Goal: Task Accomplishment & Management: Use online tool/utility

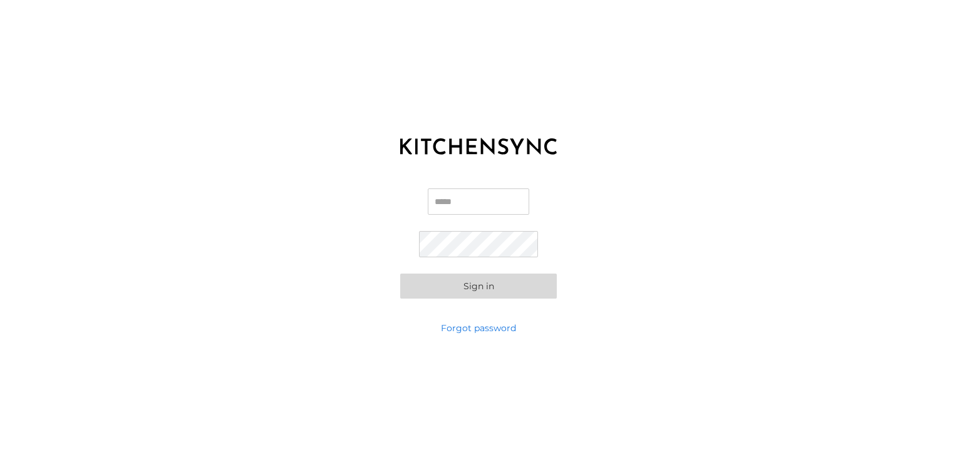
click at [448, 214] on input "Email" at bounding box center [478, 201] width 101 height 26
type input "**********"
click at [497, 283] on button "Sign in" at bounding box center [478, 286] width 157 height 25
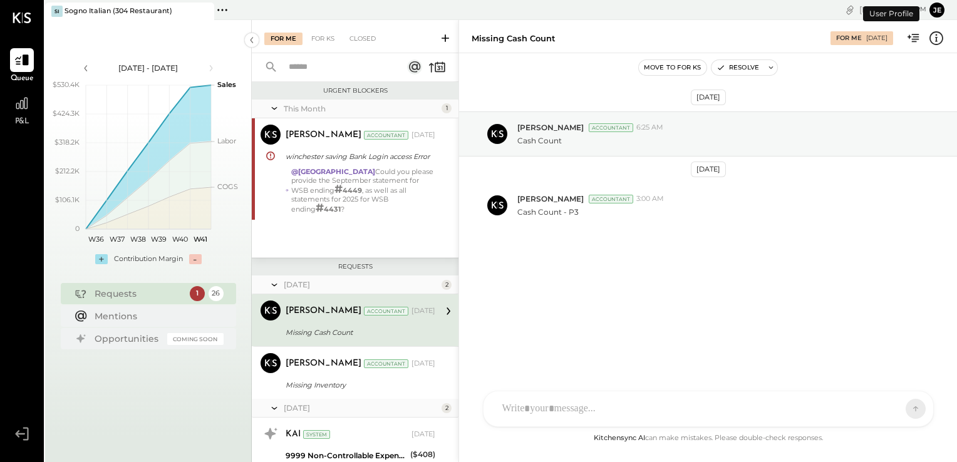
scroll to position [40, 0]
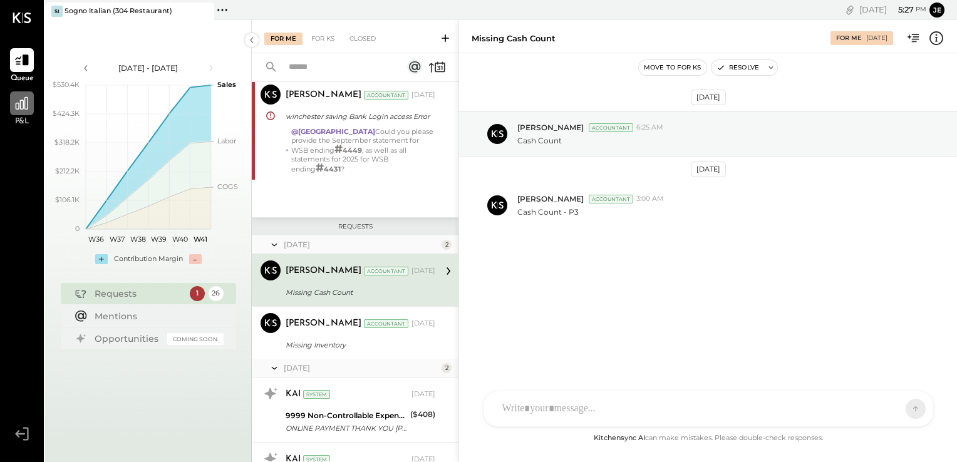
click at [21, 109] on icon at bounding box center [22, 103] width 13 height 13
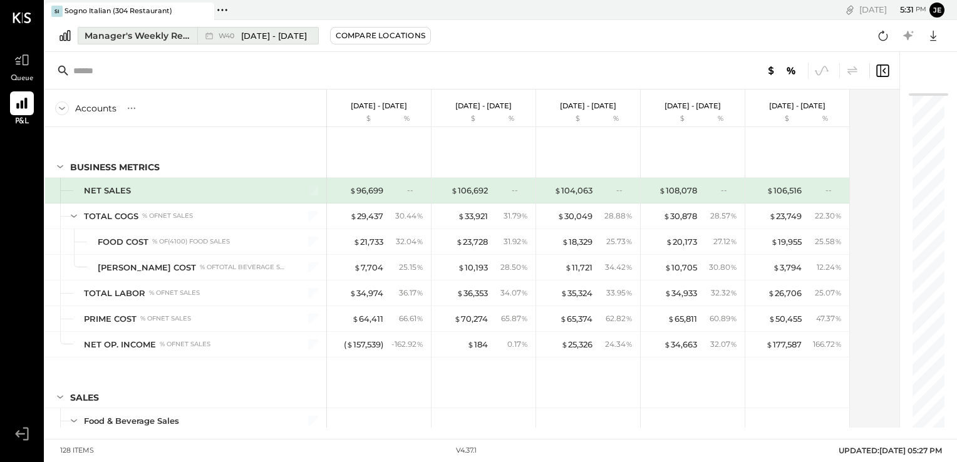
click at [288, 34] on span "[DATE] - [DATE]" at bounding box center [274, 36] width 66 height 12
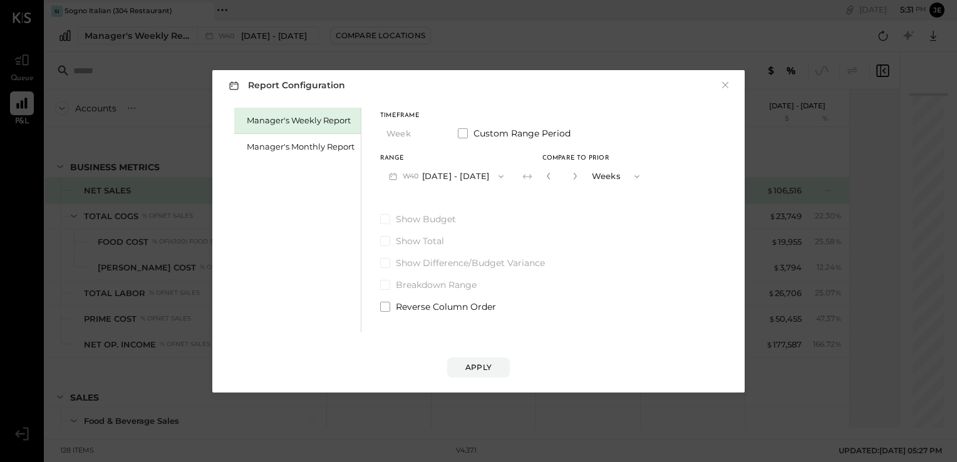
click at [642, 177] on icon "button" at bounding box center [637, 177] width 10 height 10
click at [723, 84] on button "×" at bounding box center [724, 85] width 11 height 13
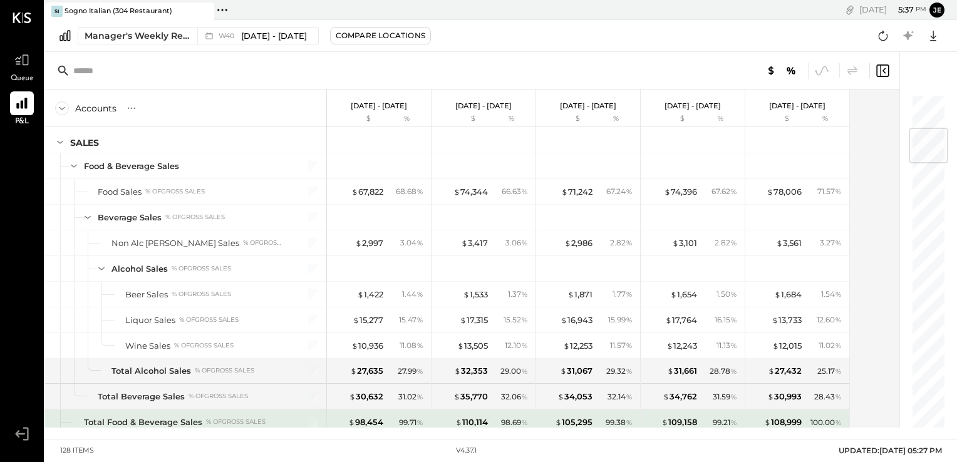
scroll to position [288, 0]
